Goal: Task Accomplishment & Management: Use online tool/utility

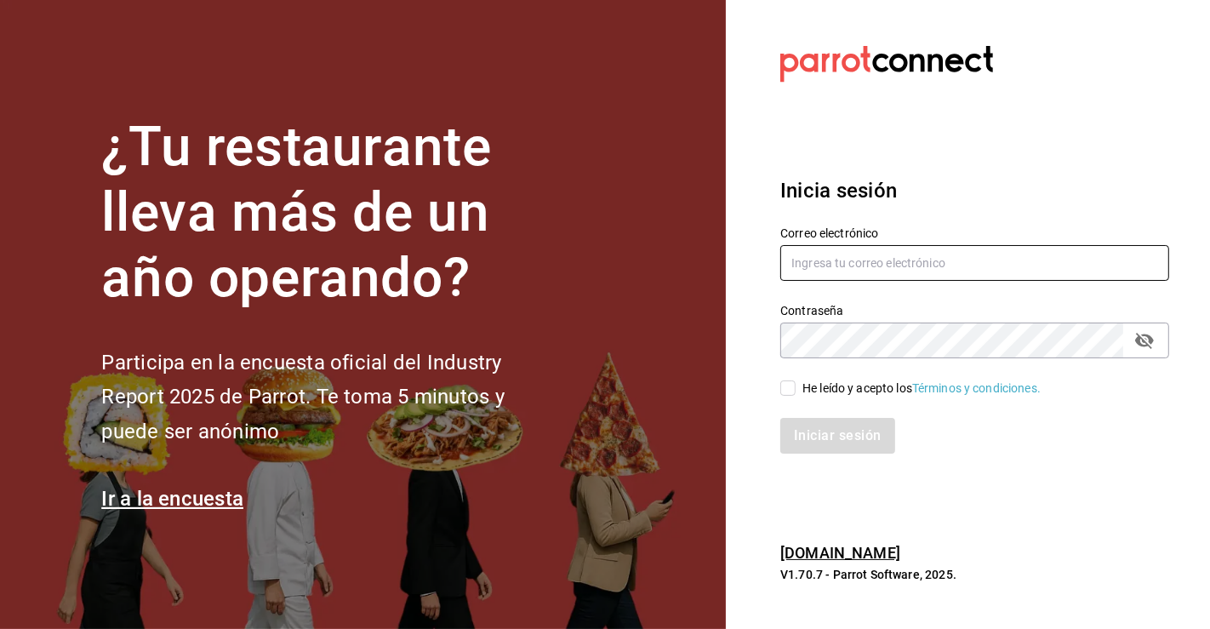
type input "[PERSON_NAME][EMAIL_ADDRESS][PERSON_NAME][DOMAIN_NAME]"
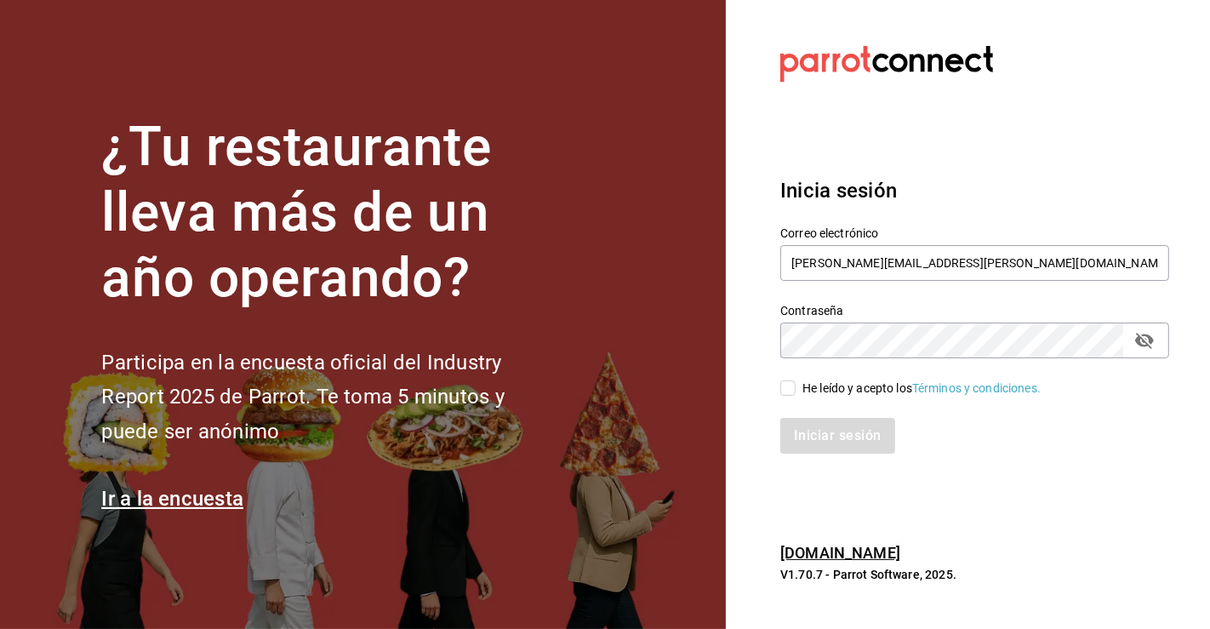
click at [783, 390] on input "He leído y acepto los Términos y condiciones." at bounding box center [788, 387] width 15 height 15
checkbox input "true"
click at [851, 443] on button "Iniciar sesión" at bounding box center [839, 436] width 116 height 36
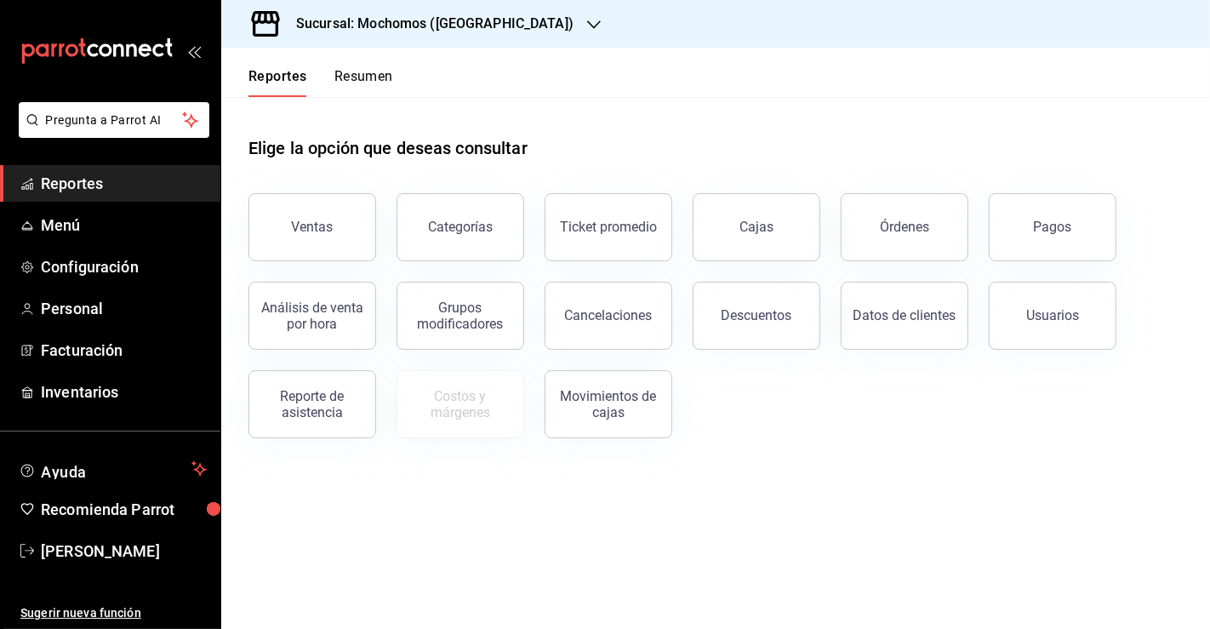
drag, startPoint x: 914, startPoint y: 231, endPoint x: 1031, endPoint y: 6, distance: 253.2
click at [914, 230] on div "Órdenes" at bounding box center [904, 227] width 49 height 16
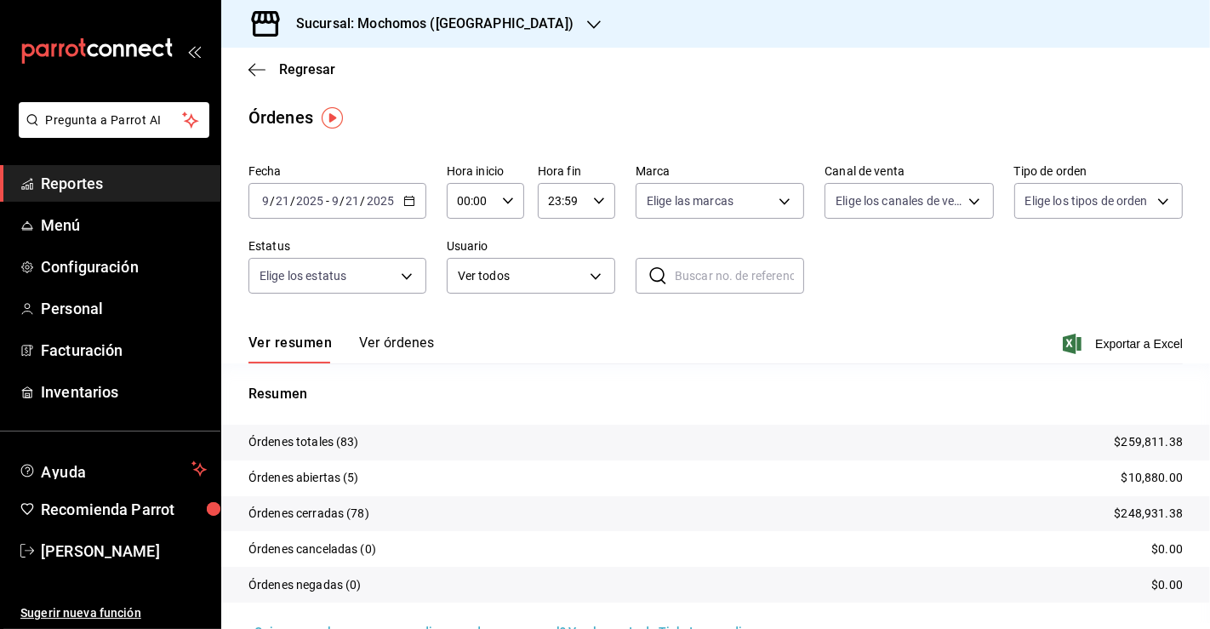
click at [414, 202] on div "[DATE] [DATE] - [DATE] [DATE]" at bounding box center [338, 201] width 178 height 36
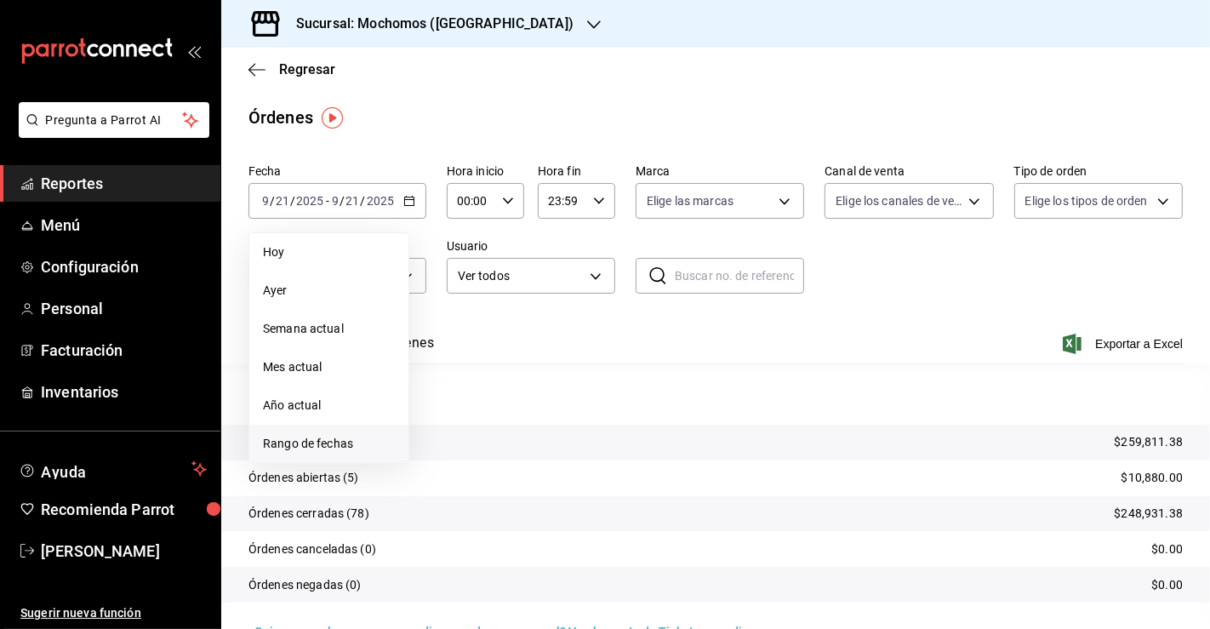
click at [355, 453] on li "Rango de fechas" at bounding box center [328, 444] width 159 height 38
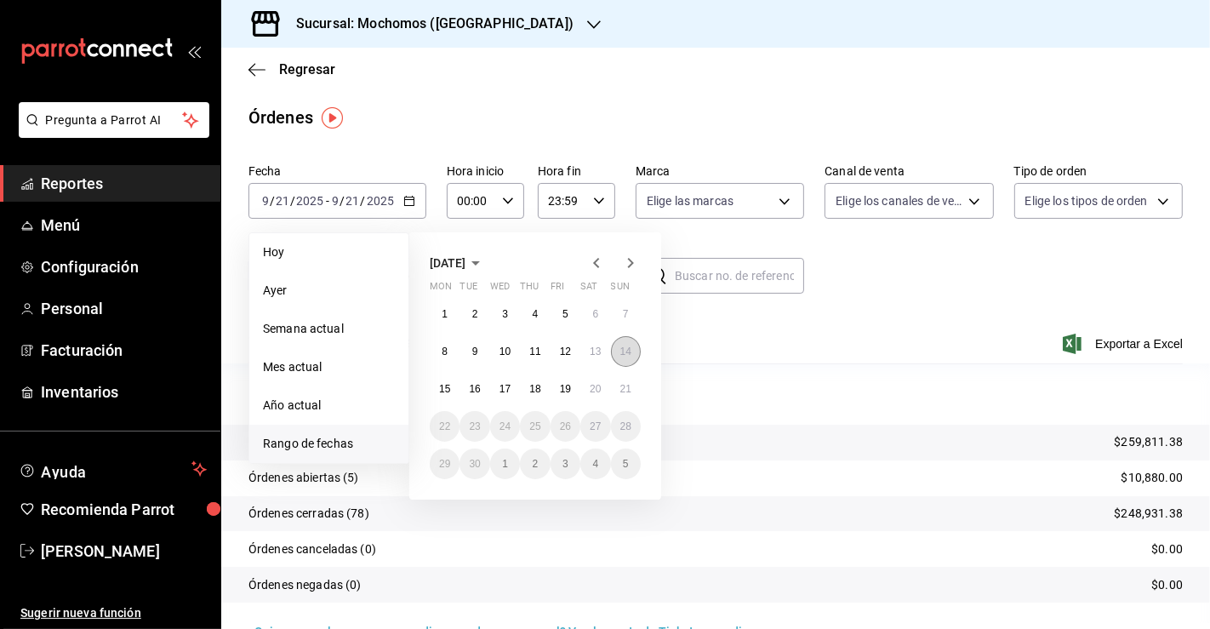
click at [632, 348] on button "14" at bounding box center [626, 351] width 30 height 31
click at [603, 385] on button "20" at bounding box center [596, 389] width 30 height 31
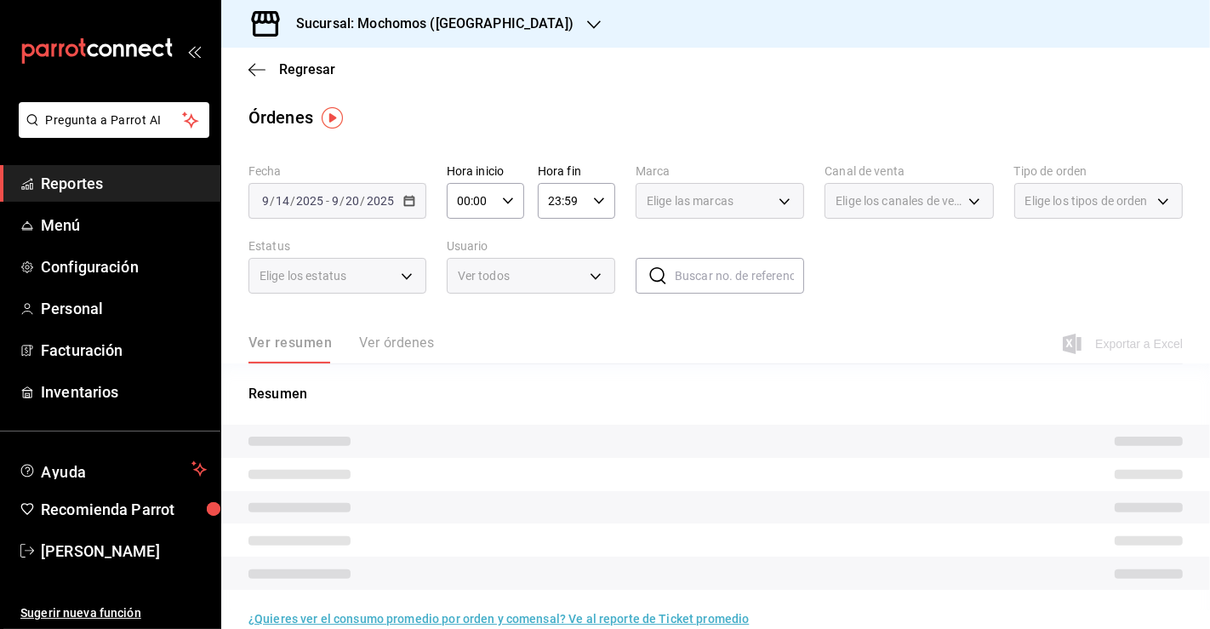
click at [411, 206] on div "[DATE] [DATE] - [DATE] [DATE]" at bounding box center [338, 201] width 178 height 36
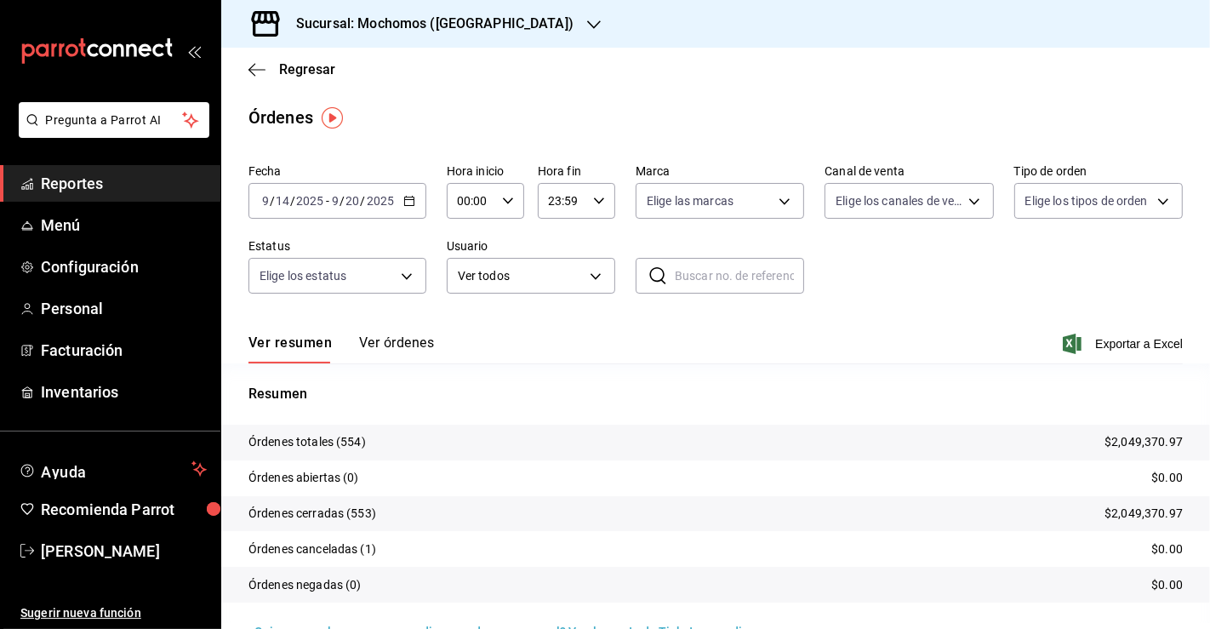
click at [406, 193] on div "[DATE] [DATE] - [DATE] [DATE]" at bounding box center [338, 201] width 178 height 36
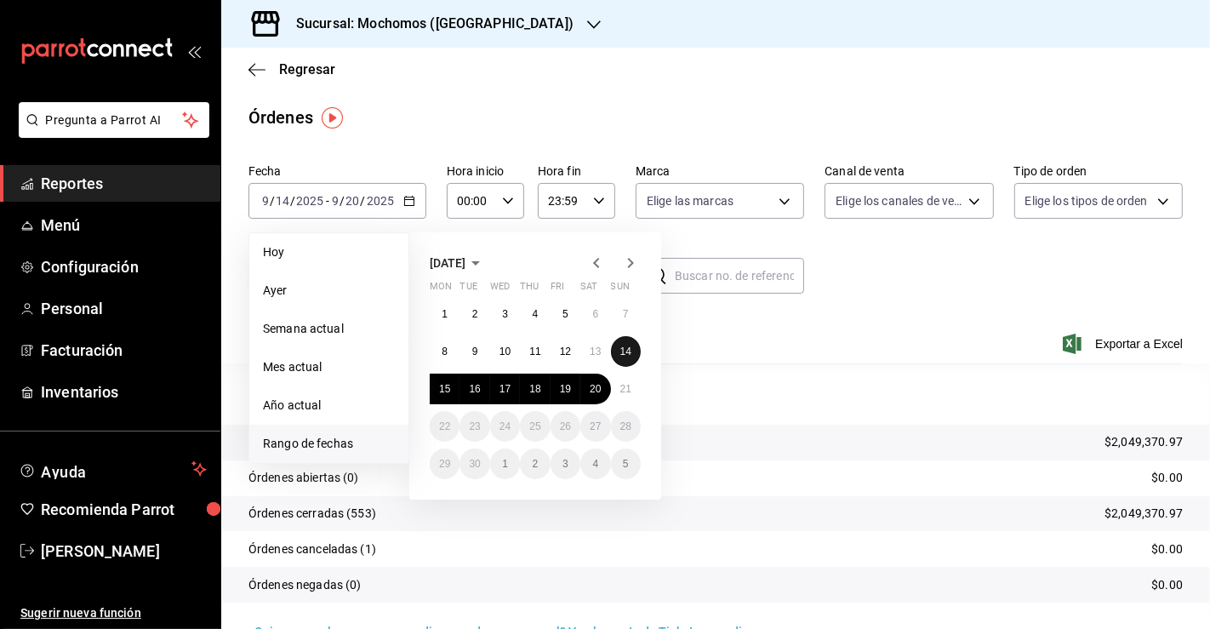
click at [616, 350] on button "14" at bounding box center [626, 351] width 30 height 31
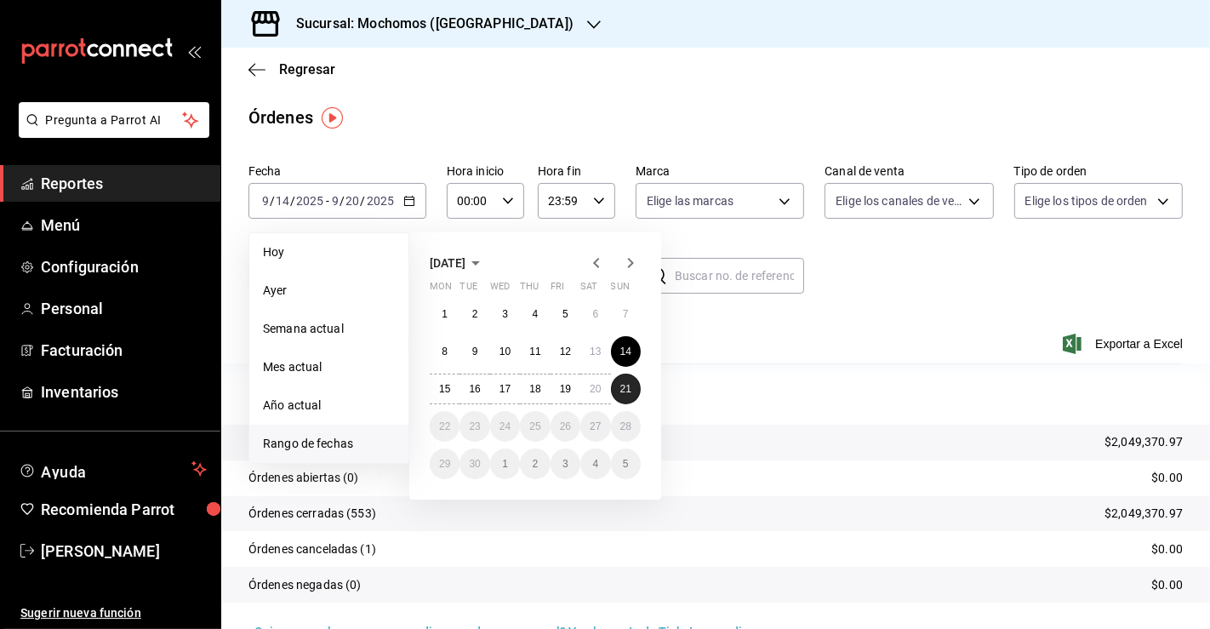
click at [629, 397] on button "21" at bounding box center [626, 389] width 30 height 31
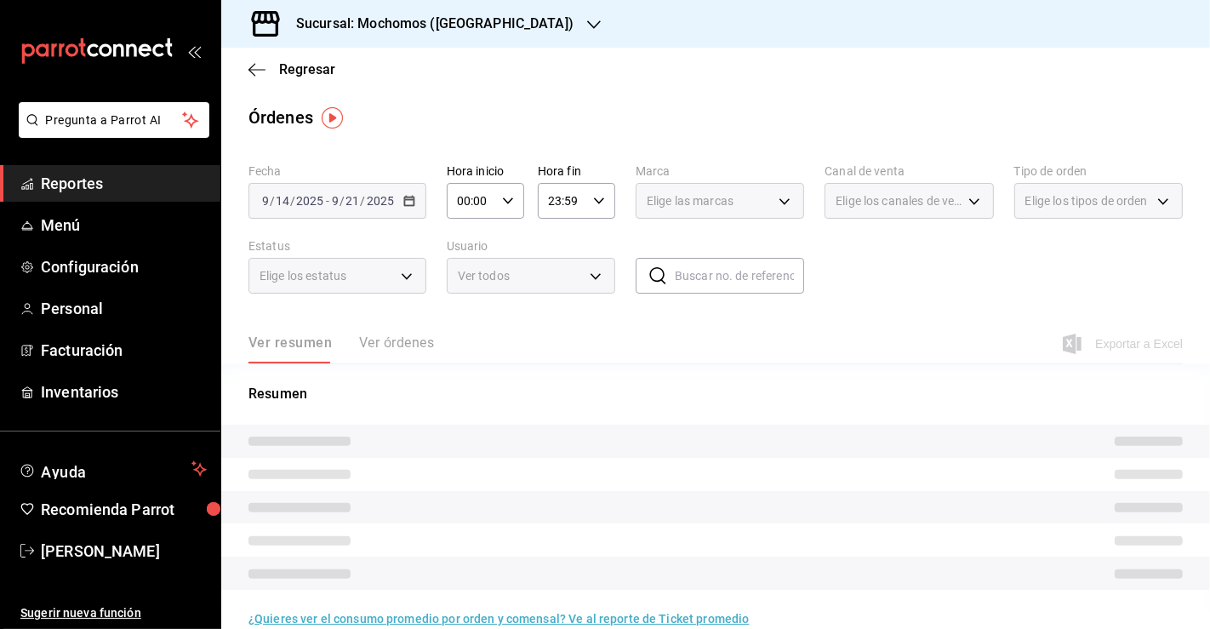
click at [500, 207] on div "00:00 Hora inicio" at bounding box center [485, 201] width 77 height 36
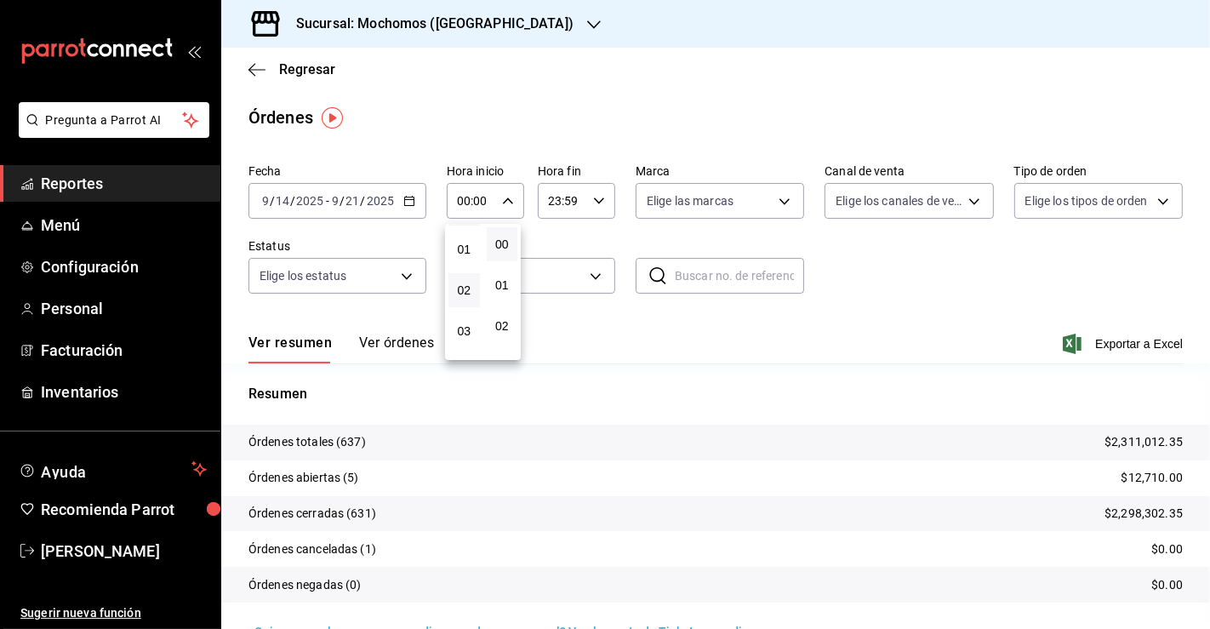
scroll to position [38, 0]
click at [464, 324] on span "03" at bounding box center [464, 329] width 11 height 14
type input "03:00"
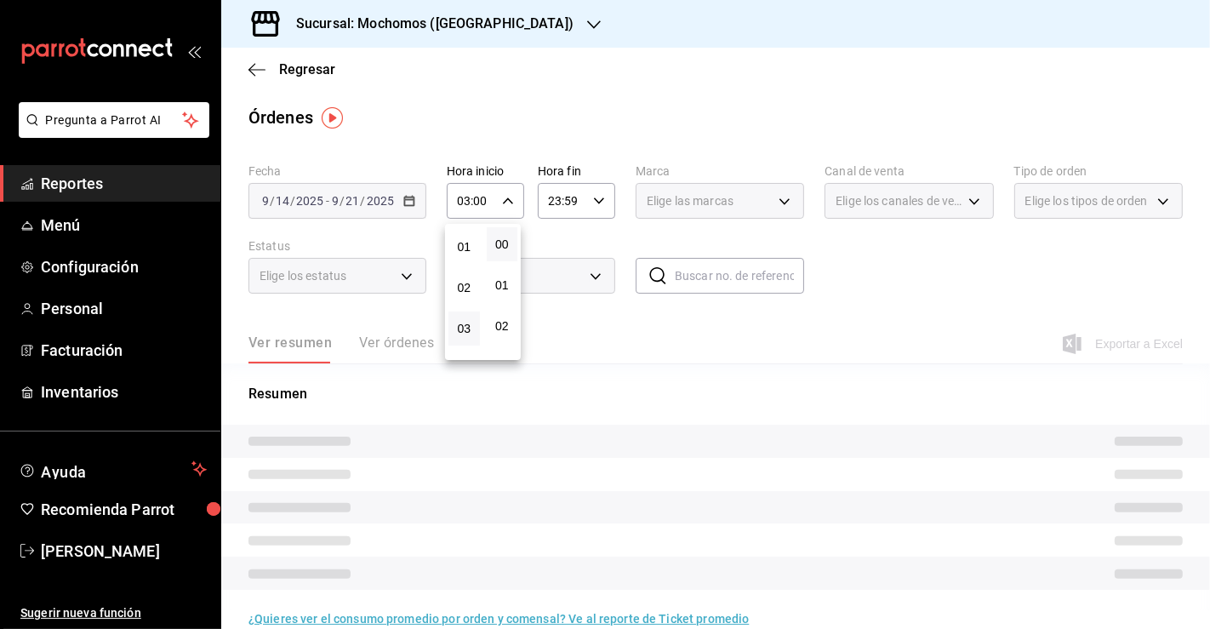
click at [588, 208] on div at bounding box center [605, 314] width 1210 height 629
click at [593, 205] on icon "button" at bounding box center [599, 201] width 12 height 12
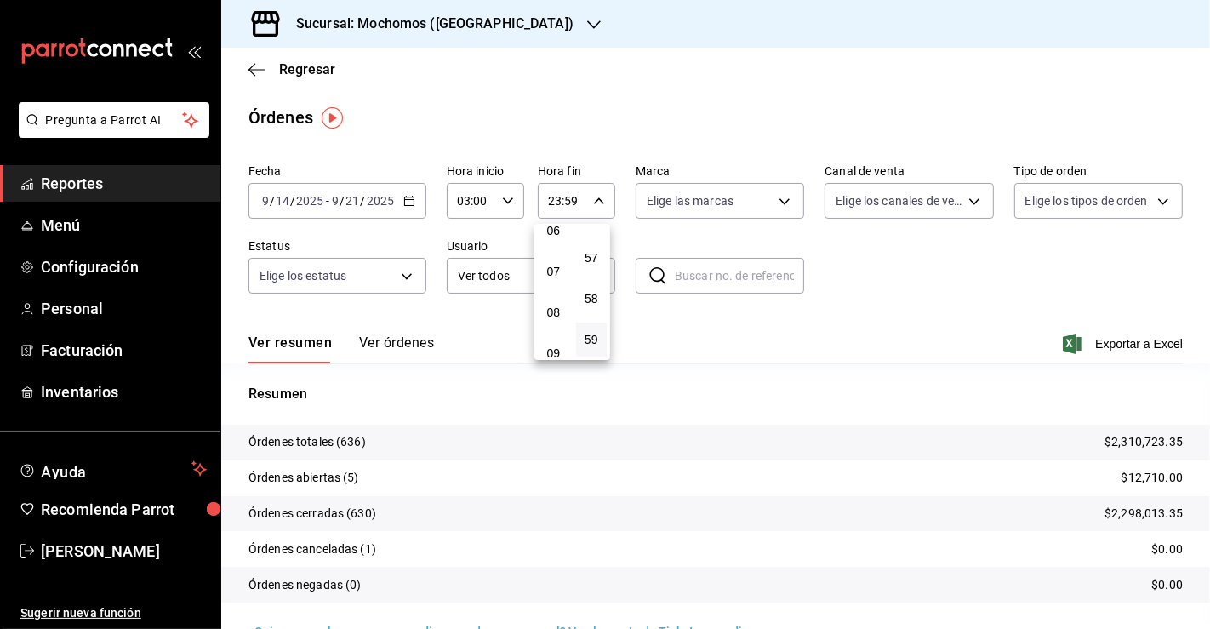
scroll to position [257, 0]
click at [552, 241] on button "06" at bounding box center [553, 232] width 31 height 34
type input "06:59"
click at [775, 159] on div at bounding box center [605, 314] width 1210 height 629
click at [1114, 345] on span "Exportar a Excel" at bounding box center [1125, 344] width 117 height 20
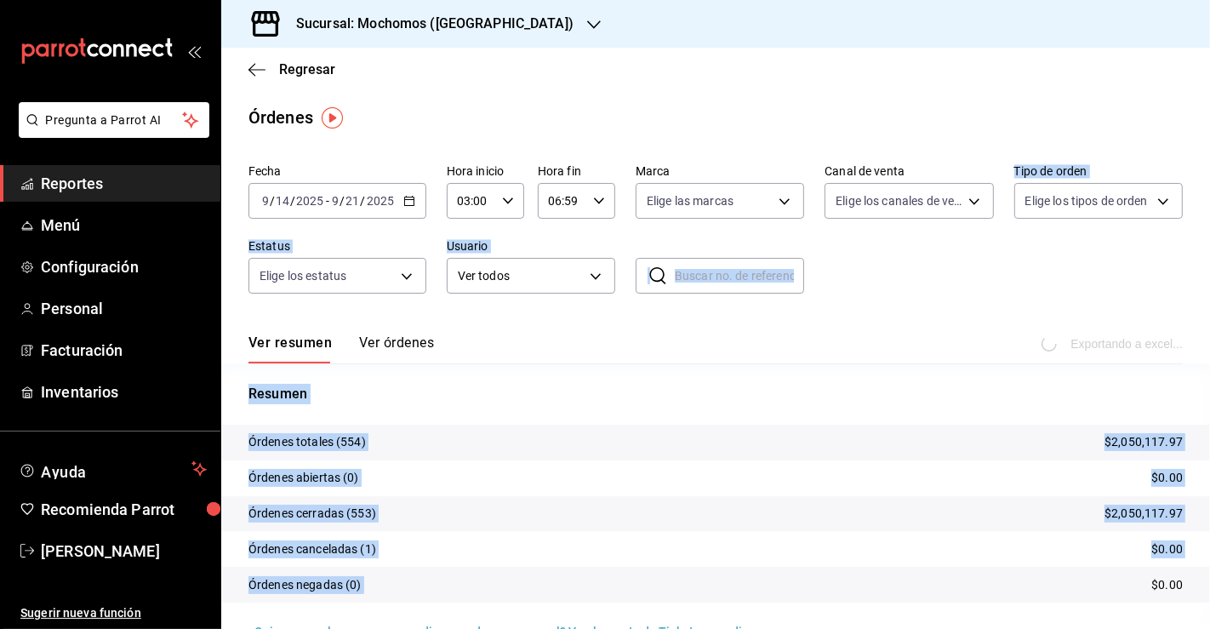
drag, startPoint x: 969, startPoint y: 311, endPoint x: 870, endPoint y: 573, distance: 280.4
click at [870, 573] on div "Fecha [DATE] [DATE] - [DATE] [DATE] Hora inicio 03:00 Hora inicio Hora fin 06:5…" at bounding box center [715, 398] width 989 height 483
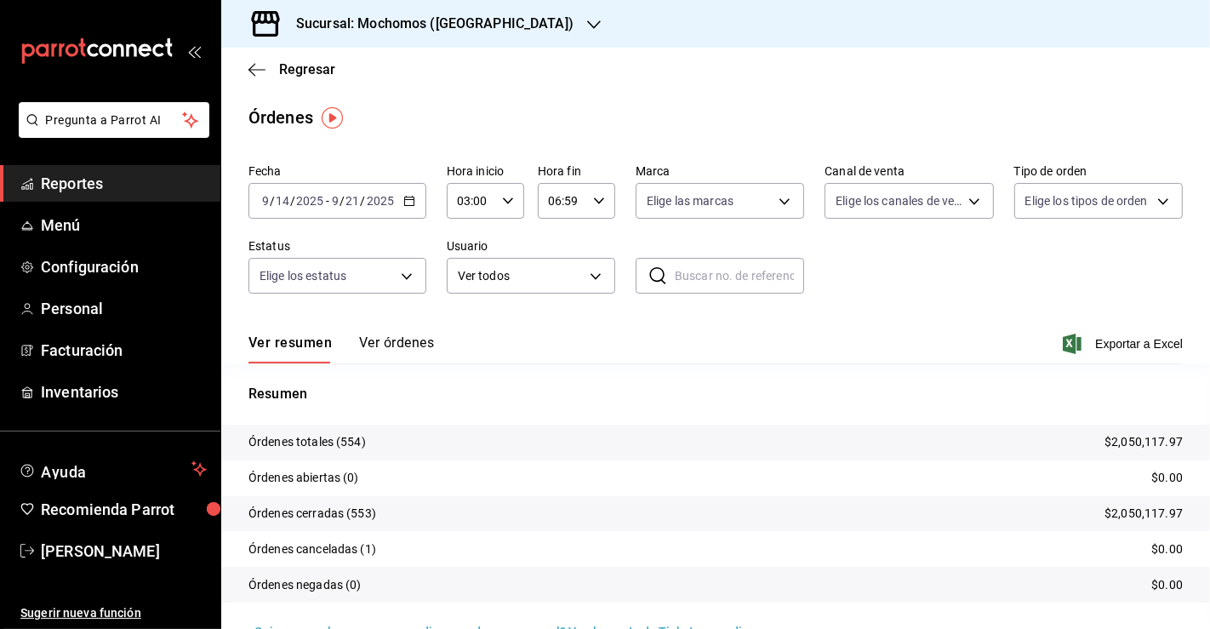
click at [641, 91] on main "Regresar Órdenes Fecha [DATE] [DATE] - [DATE] [DATE] Hora inicio 03:00 Hora ini…" at bounding box center [715, 358] width 989 height 621
click at [477, 31] on h3 "Sucursal: Mochomos ([GEOGRAPHIC_DATA])" at bounding box center [428, 24] width 291 height 20
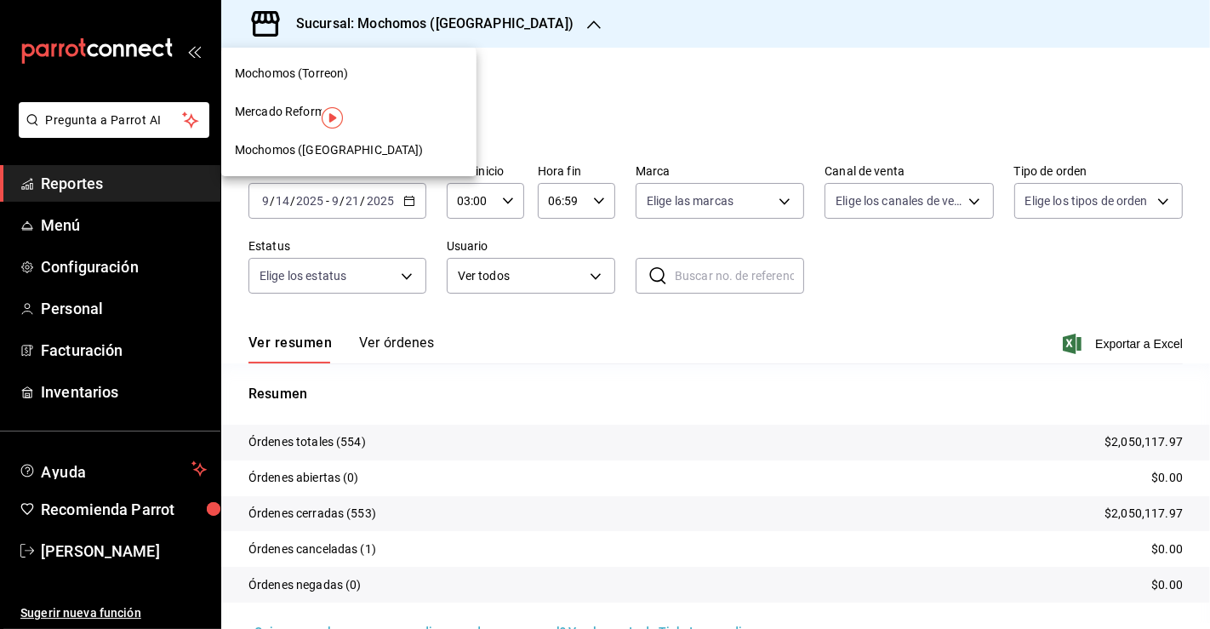
click at [274, 152] on span "Mochomos ([GEOGRAPHIC_DATA])" at bounding box center [329, 150] width 189 height 18
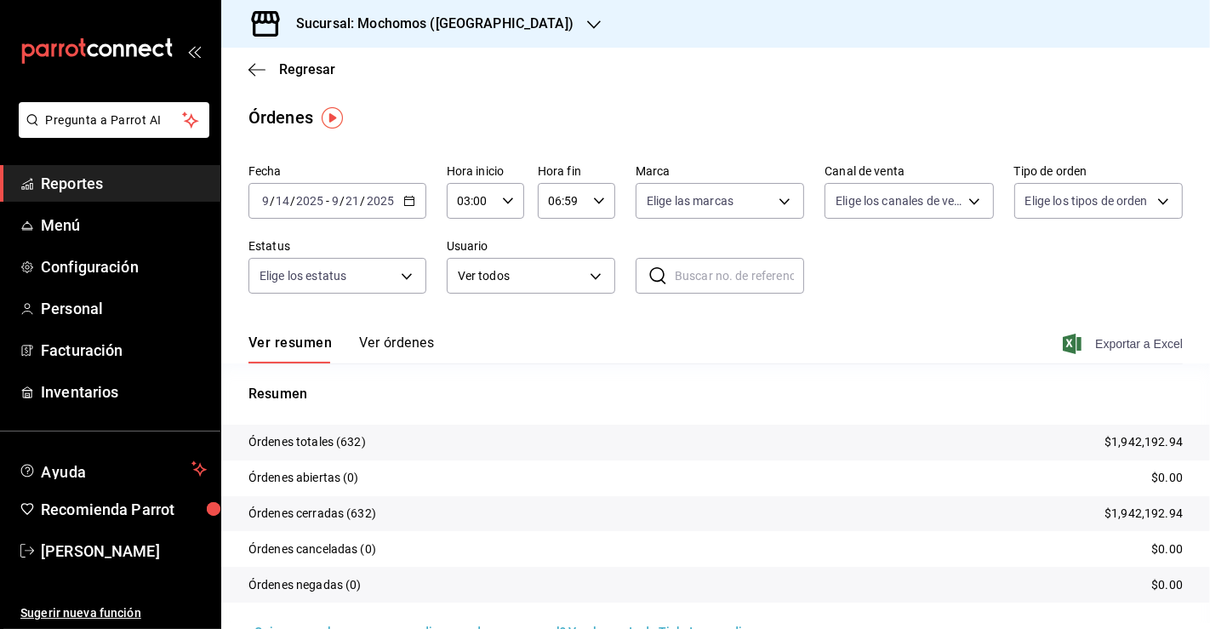
click at [1098, 346] on span "Exportar a Excel" at bounding box center [1125, 344] width 117 height 20
